Goal: Task Accomplishment & Management: Use online tool/utility

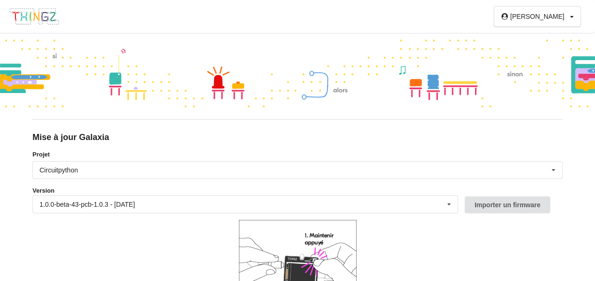
scroll to position [94, 0]
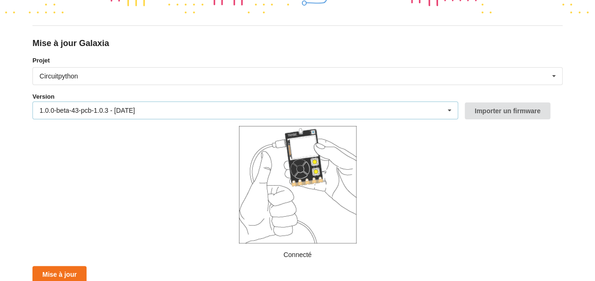
click at [375, 106] on div "1.0.0-beta-43-pcb-1.0.3 - 15/09/2025 1.0.0-beta-43-pcb-1.0.3 - 15/09/2025 1.0.0…" at bounding box center [245, 111] width 426 height 18
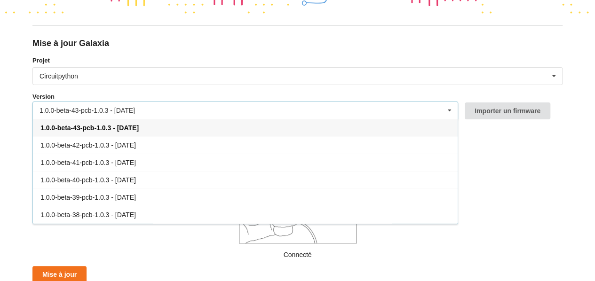
click at [375, 106] on div "1.0.0-beta-43-pcb-1.0.3 - 15/09/2025 1.0.0-beta-43-pcb-1.0.3 - 15/09/2025 1.0.0…" at bounding box center [245, 111] width 426 height 18
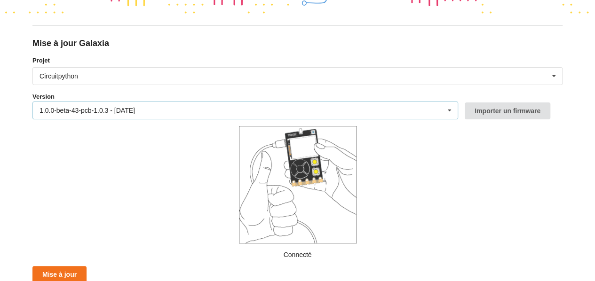
click at [253, 106] on div "1.0.0-beta-43-pcb-1.0.3 - 15/09/2025 1.0.0-beta-43-pcb-1.0.3 - 15/09/2025 1.0.0…" at bounding box center [245, 111] width 426 height 18
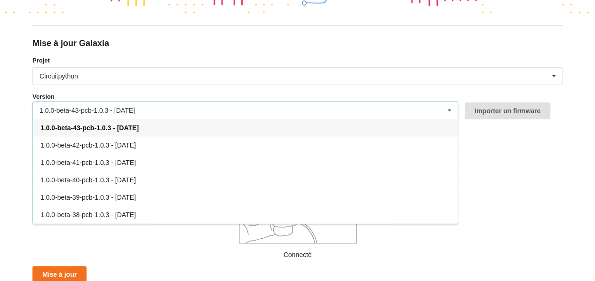
click at [185, 125] on div "1.0.0-beta-43-pcb-1.0.3 - 15/09/2025" at bounding box center [245, 127] width 425 height 17
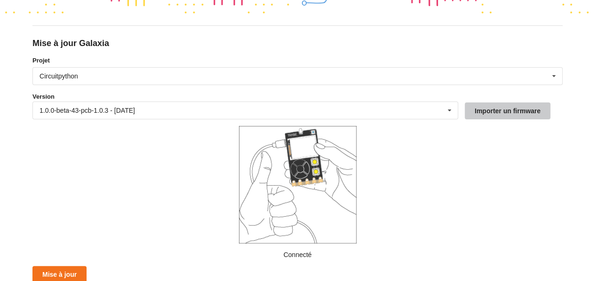
click at [500, 112] on button "Importer un firmware" at bounding box center [508, 111] width 86 height 17
click at [486, 109] on button "Importer un firmware" at bounding box center [508, 110] width 86 height 17
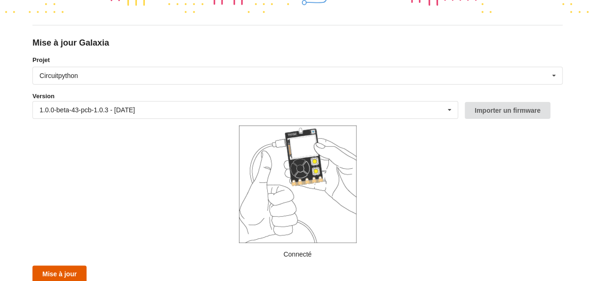
click at [71, 269] on button "Mise à jour" at bounding box center [59, 274] width 54 height 17
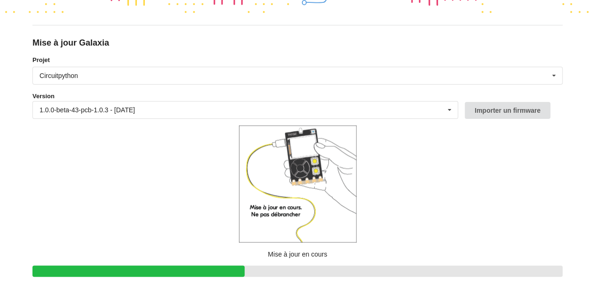
scroll to position [122, 0]
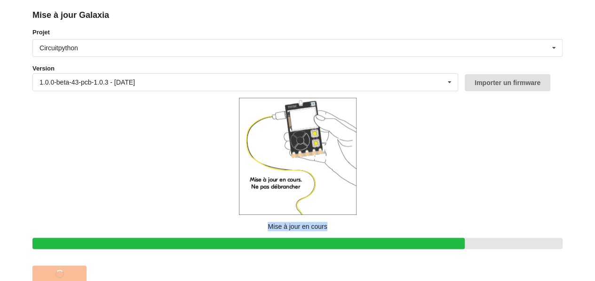
drag, startPoint x: 94, startPoint y: 223, endPoint x: 139, endPoint y: 233, distance: 46.5
click at [139, 233] on form "Projet Circuitpython Micropython Circuitpython Version 1.0.0-beta-43-pcb-1.0.3 …" at bounding box center [297, 156] width 530 height 256
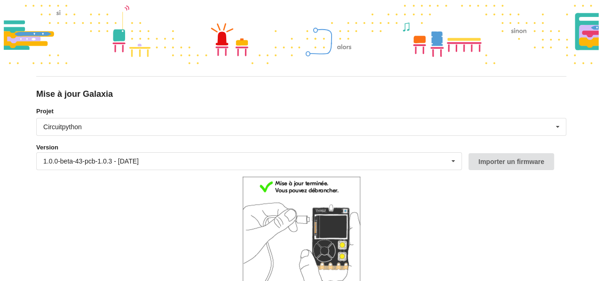
scroll to position [0, 0]
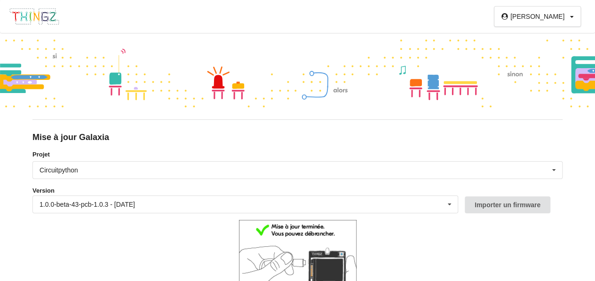
click at [36, 14] on img at bounding box center [34, 17] width 51 height 18
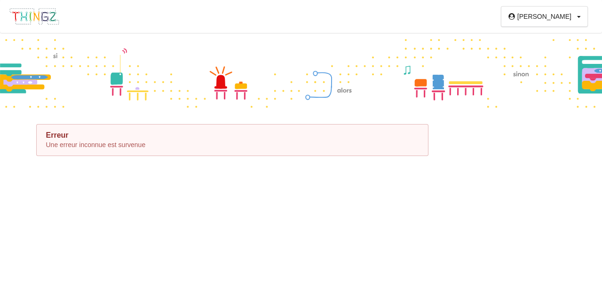
click at [24, 73] on div at bounding box center [301, 73] width 602 height 80
click at [36, 17] on img at bounding box center [34, 17] width 51 height 18
click at [37, 17] on img at bounding box center [34, 17] width 51 height 18
click at [499, 81] on div at bounding box center [301, 73] width 602 height 80
click at [33, 14] on img at bounding box center [34, 17] width 51 height 18
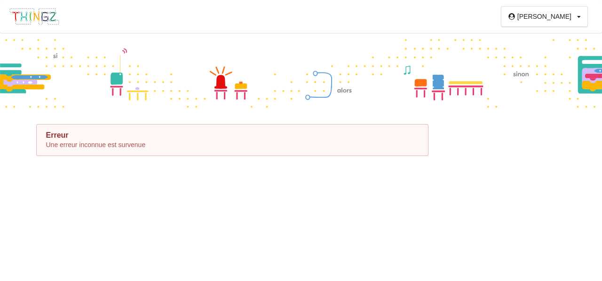
click at [56, 139] on div "Erreur" at bounding box center [232, 135] width 373 height 9
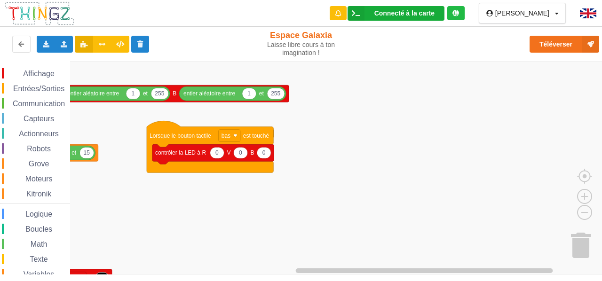
click at [410, 16] on div "Connecté à la carte" at bounding box center [405, 13] width 60 height 7
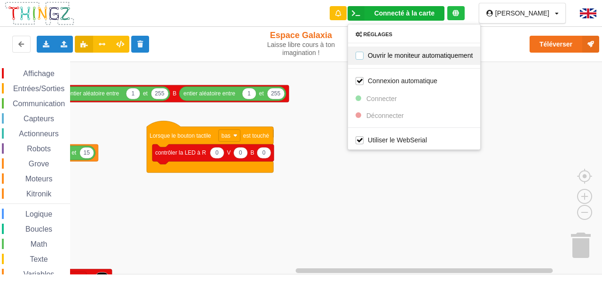
click at [375, 56] on label "Ouvrir le moniteur automatiquement" at bounding box center [414, 55] width 117 height 8
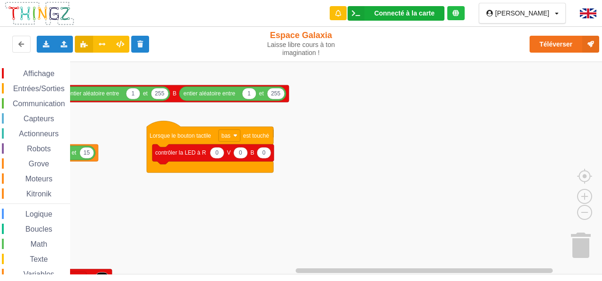
click at [405, 15] on div "Connecté à la carte" at bounding box center [405, 13] width 60 height 7
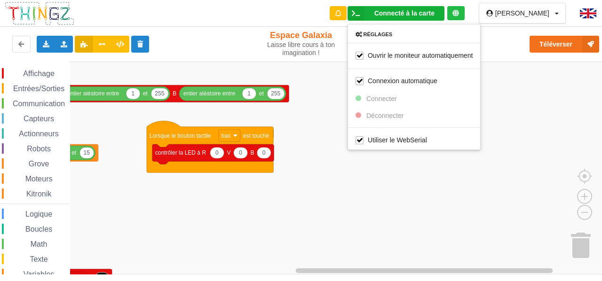
click at [332, 156] on rect "Espace de travail de Blocky" at bounding box center [304, 168] width 609 height 213
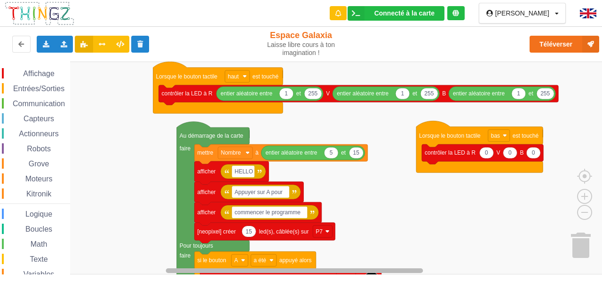
click at [232, 269] on rect "Espace de travail de Blocky" at bounding box center [294, 271] width 257 height 5
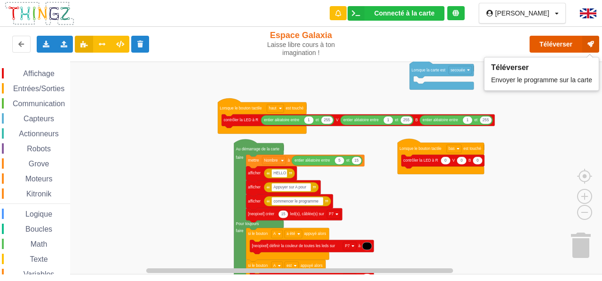
click at [564, 45] on button "Téléverser" at bounding box center [565, 44] width 70 height 17
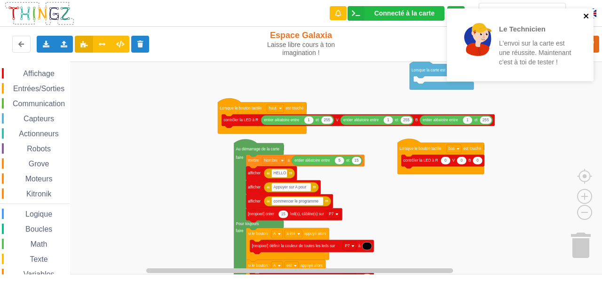
click at [585, 17] on icon "close" at bounding box center [586, 16] width 5 height 5
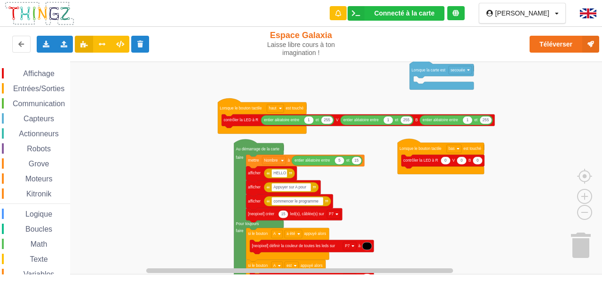
click at [587, 16] on div "Le Technicien L'envoi sur la carte est une réussite. Maintenant c'est à toi de …" at bounding box center [520, 48] width 151 height 83
click at [587, 16] on img at bounding box center [588, 13] width 16 height 10
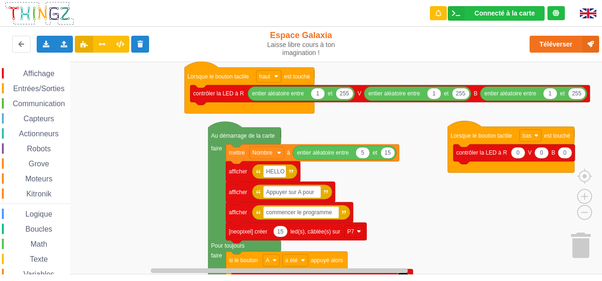
click at [498, 206] on div "Affichage Entrées/Sorties Communication Capteurs Actionneurs Robots Grove Moteu…" at bounding box center [304, 168] width 609 height 213
click at [558, 14] on icon at bounding box center [556, 13] width 7 height 7
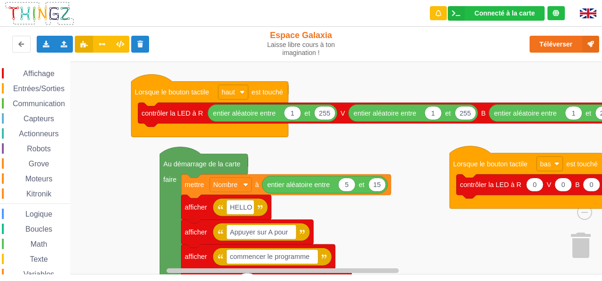
click at [144, 160] on rect "Espace de travail de Blocky" at bounding box center [304, 168] width 609 height 213
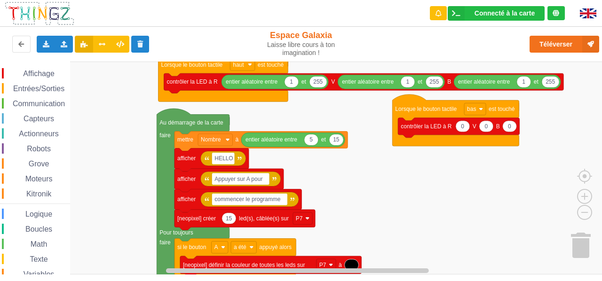
click at [334, 176] on rect "Espace de travail de Blocky" at bounding box center [304, 168] width 609 height 213
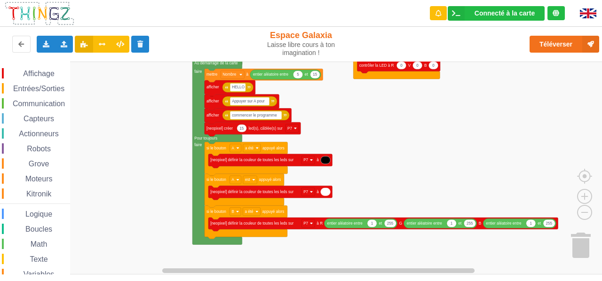
click at [367, 144] on div "Affichage Entrées/Sorties Communication Capteurs Actionneurs Robots Grove Moteu…" at bounding box center [304, 168] width 609 height 213
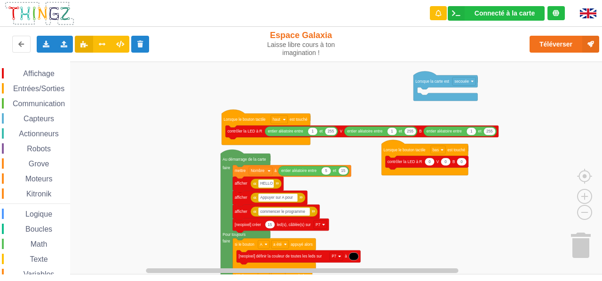
click at [435, 204] on div "Affichage Entrées/Sorties Communication Capteurs Actionneurs Robots Grove Moteu…" at bounding box center [304, 168] width 609 height 213
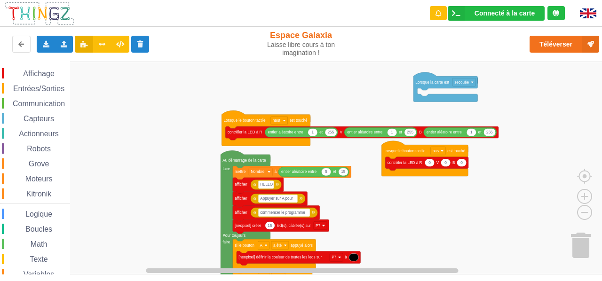
click at [50, 104] on span "Communication" at bounding box center [38, 104] width 55 height 8
